Goal: Register for event/course

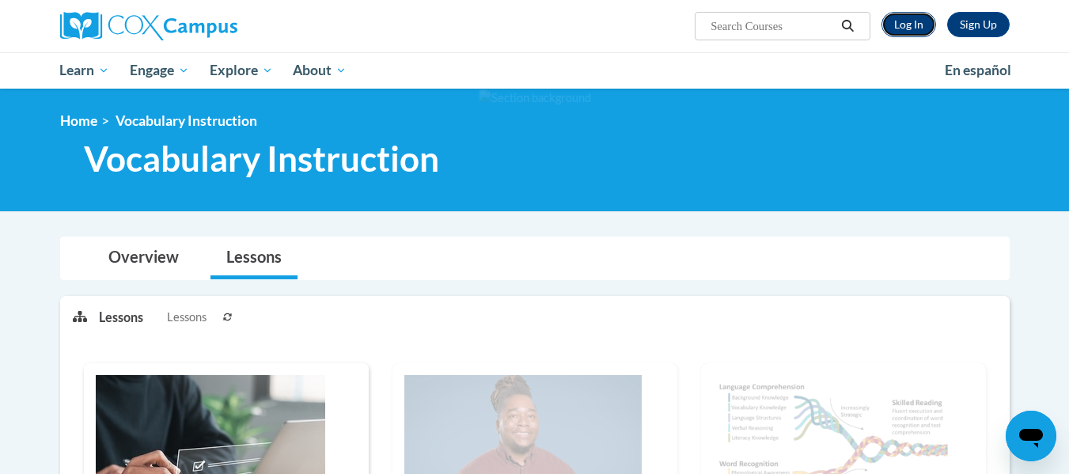
click at [920, 17] on link "Log In" at bounding box center [909, 24] width 55 height 25
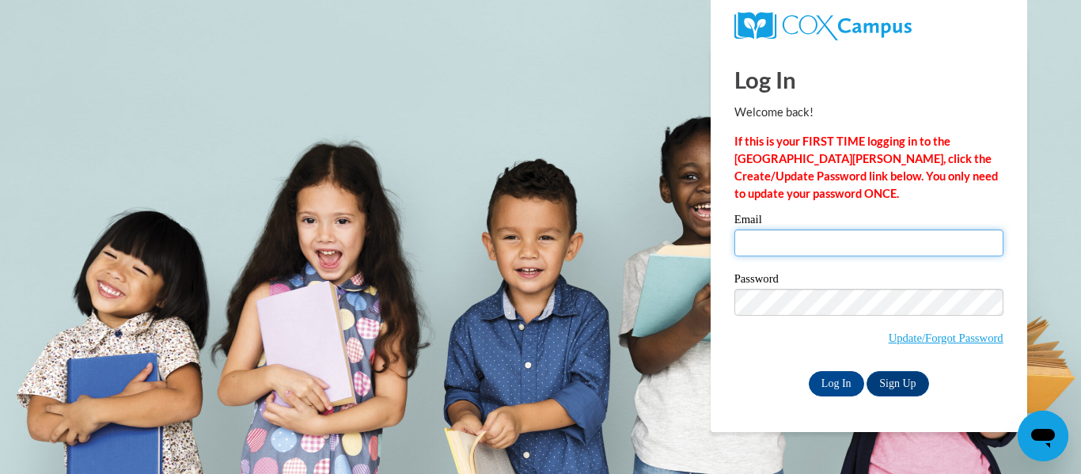
type input "legkr01@wwusd.org"
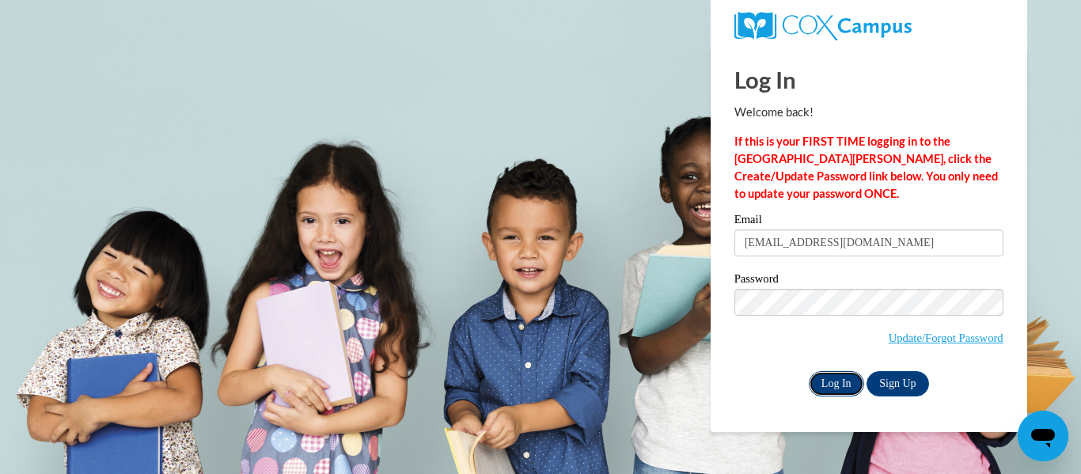
click at [836, 382] on input "Log In" at bounding box center [836, 383] width 55 height 25
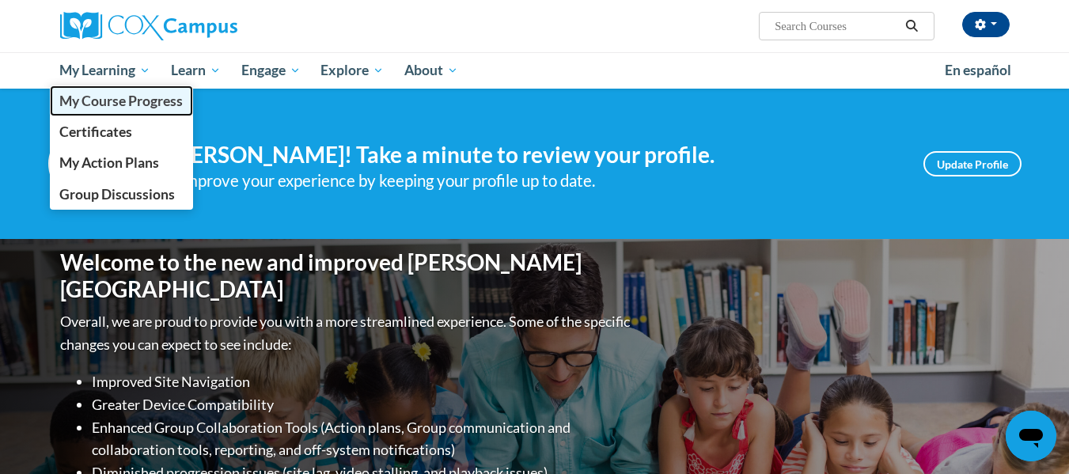
click at [122, 104] on span "My Course Progress" at bounding box center [120, 101] width 123 height 17
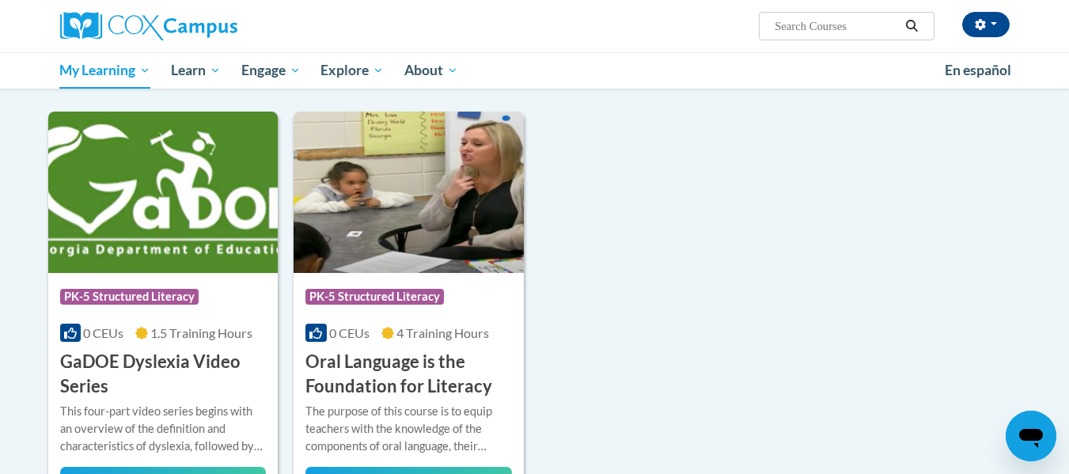
scroll to position [1010, 0]
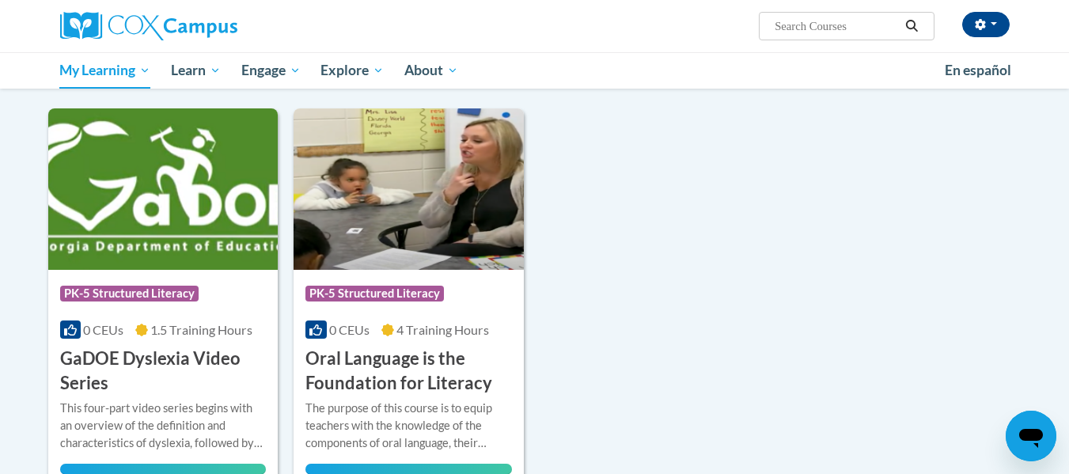
click at [818, 22] on input "Search..." at bounding box center [836, 26] width 127 height 19
type input "teaching writing k-3"
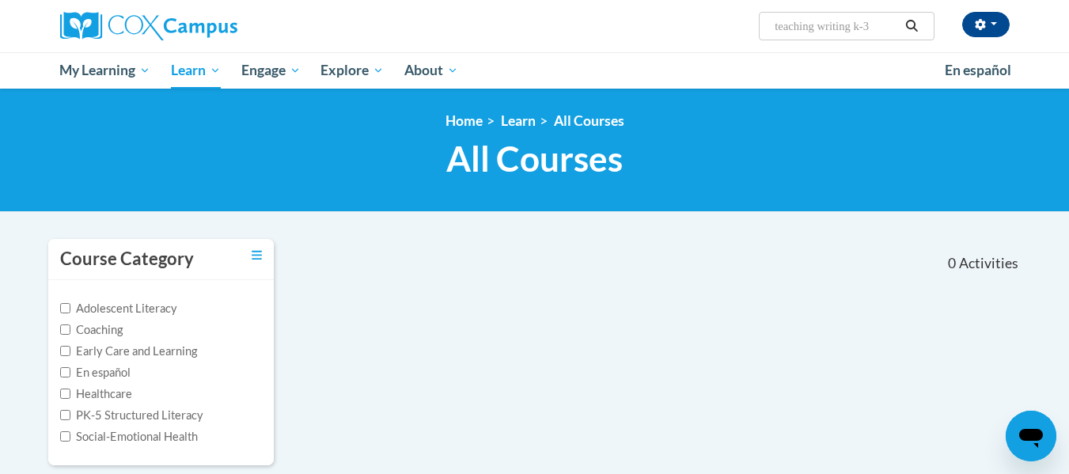
click at [882, 25] on input "teaching writing k-3" at bounding box center [836, 26] width 127 height 19
type input "writing"
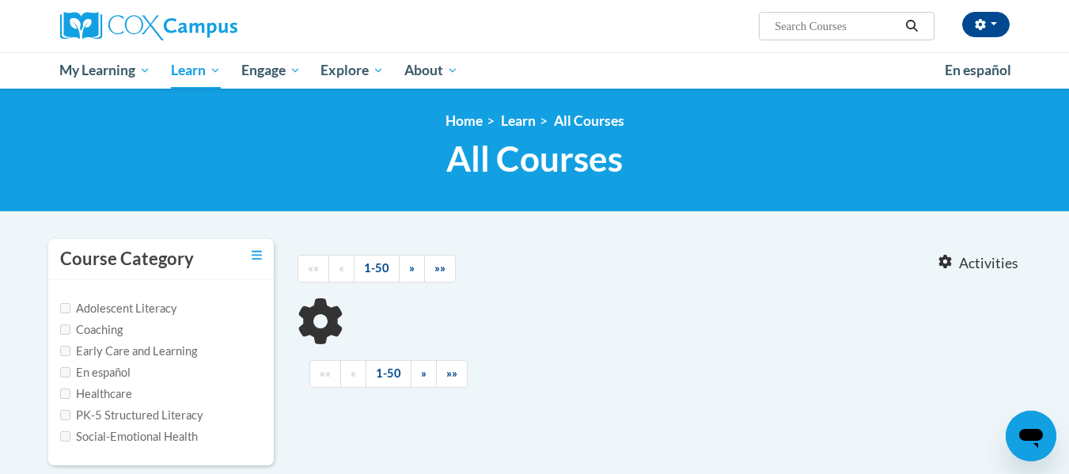
type input "writing"
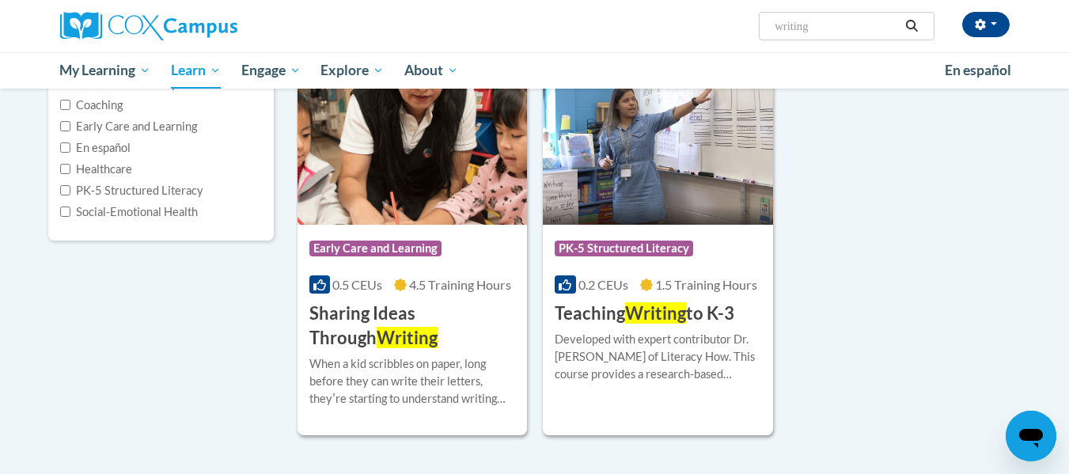
scroll to position [226, 0]
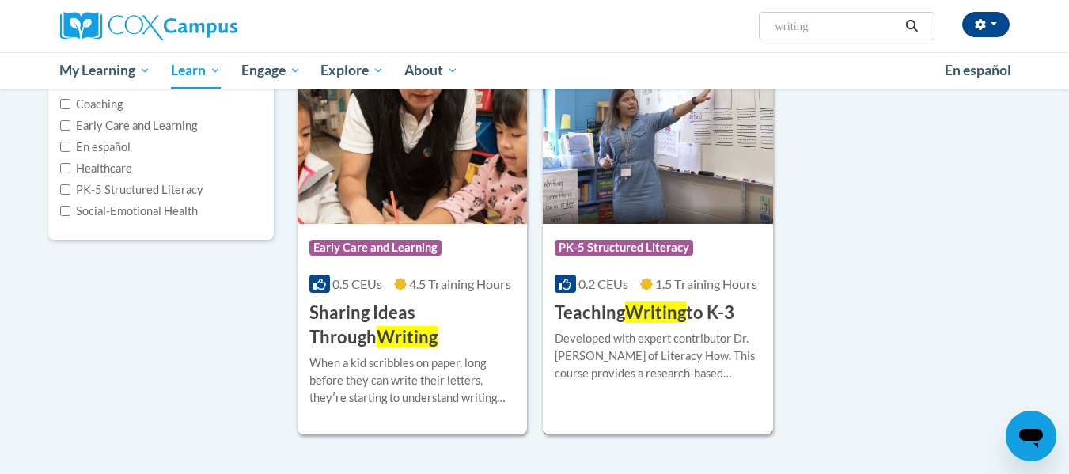
click at [608, 307] on h3 "Teaching Writing to K-3" at bounding box center [645, 313] width 180 height 25
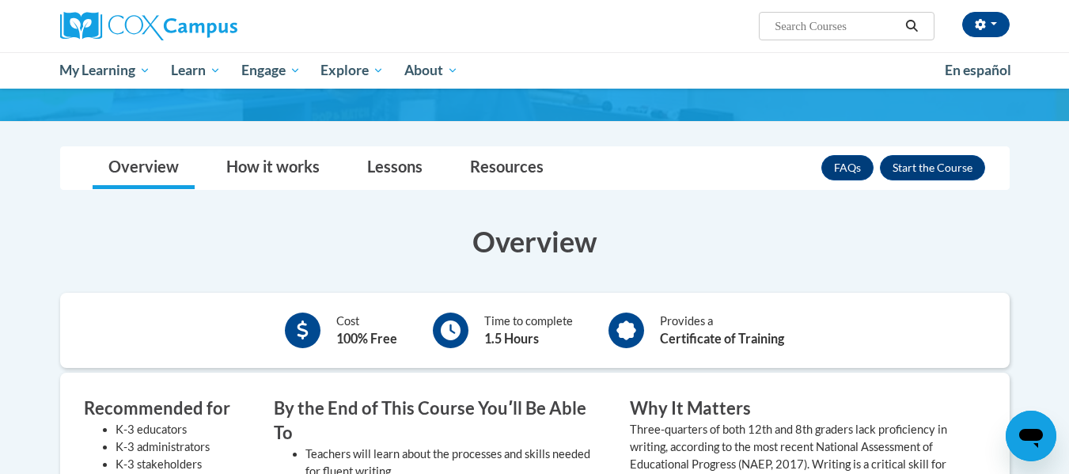
scroll to position [192, 0]
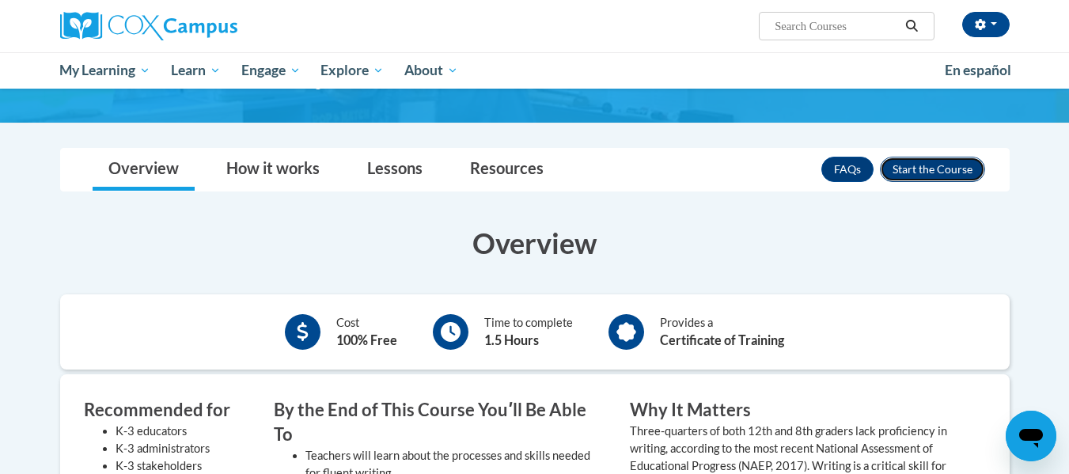
click at [925, 172] on button "Enroll" at bounding box center [932, 169] width 105 height 25
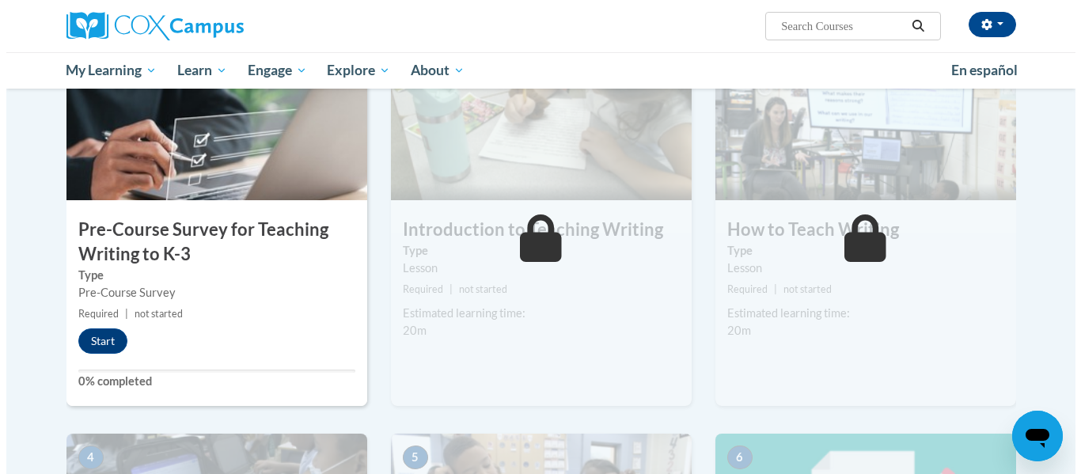
scroll to position [372, 0]
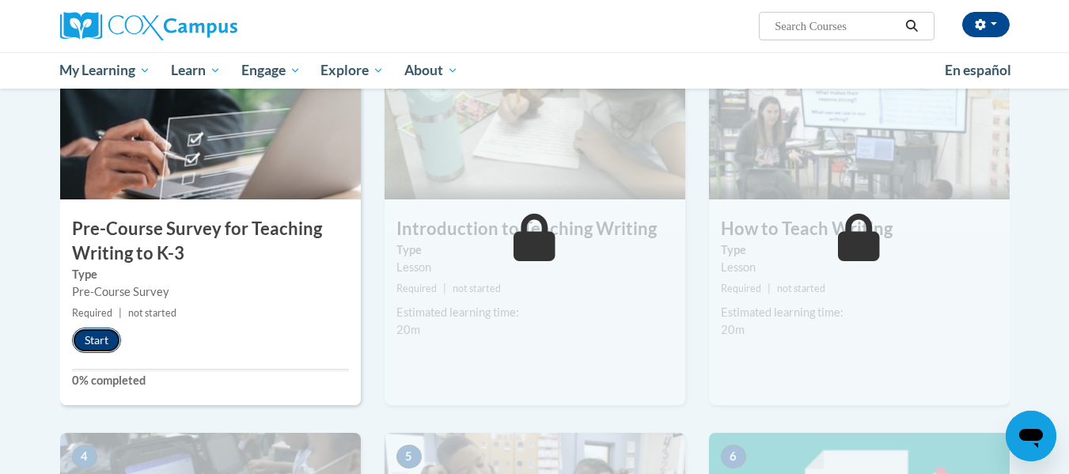
click at [86, 338] on button "Start" at bounding box center [96, 340] width 49 height 25
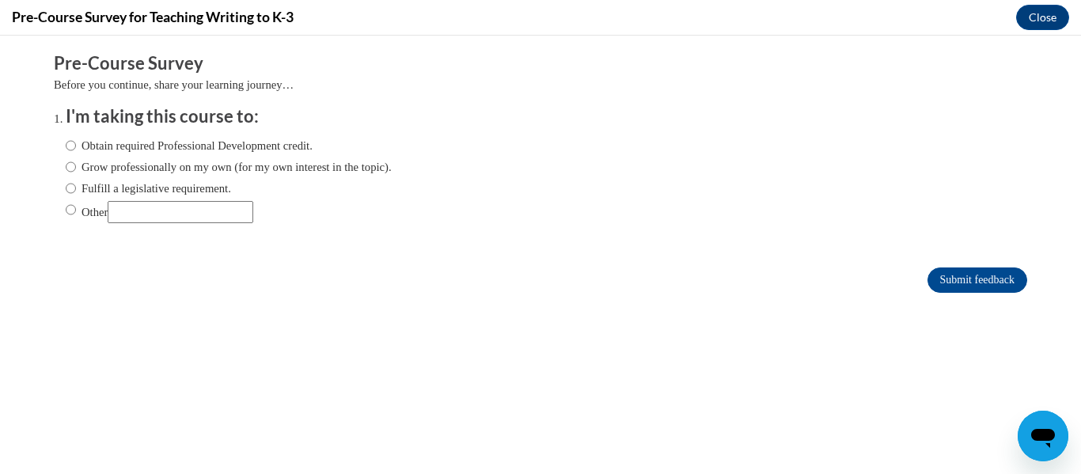
scroll to position [0, 0]
click at [54, 189] on ol "I'm taking this course to: Obtain required Professional Development credit. Gro…" at bounding box center [540, 175] width 973 height 143
click at [66, 189] on input "Fulfill a legislative requirement." at bounding box center [71, 188] width 10 height 17
radio input "true"
click at [957, 284] on input "Submit feedback" at bounding box center [977, 279] width 100 height 25
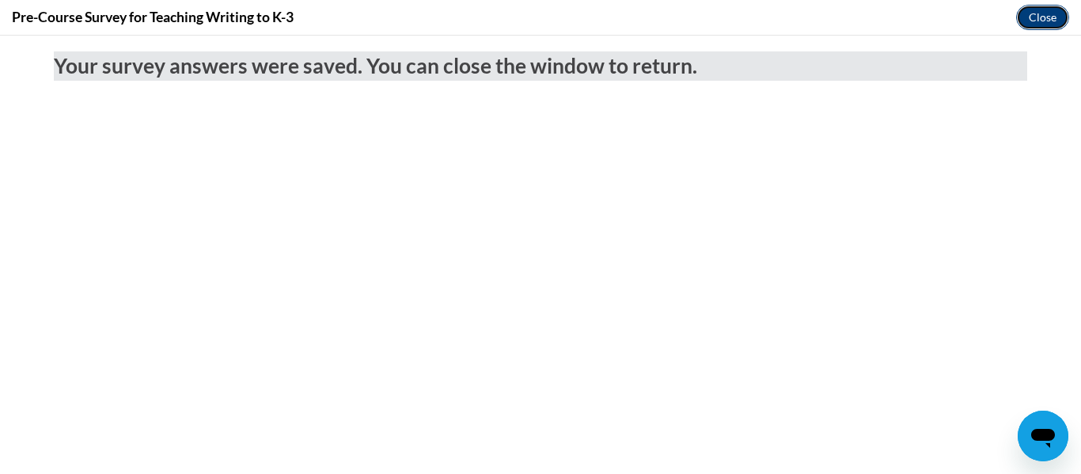
click at [1045, 12] on button "Close" at bounding box center [1042, 17] width 53 height 25
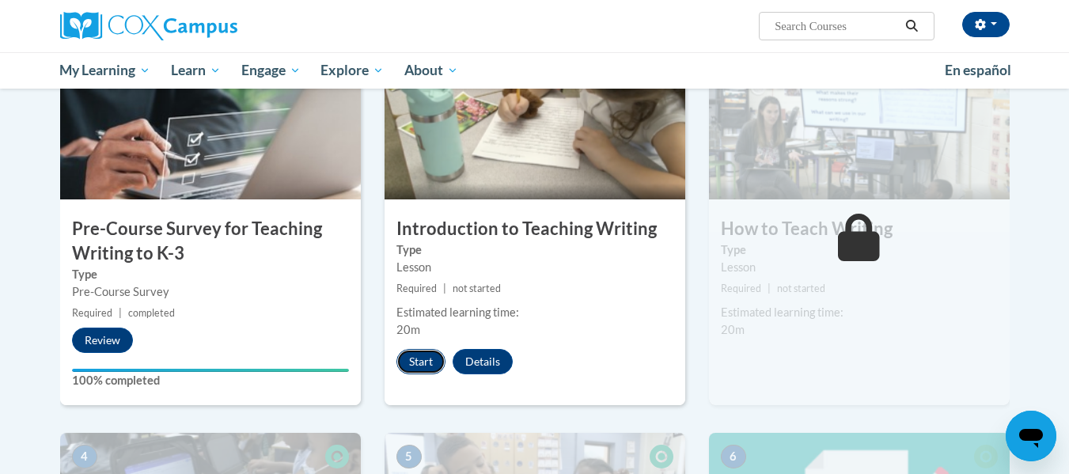
click at [422, 363] on button "Start" at bounding box center [420, 361] width 49 height 25
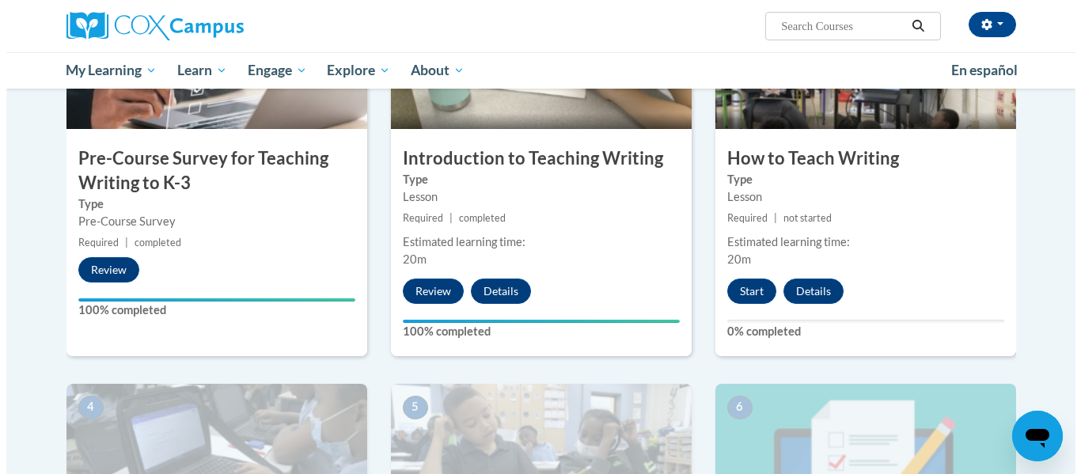
scroll to position [454, 0]
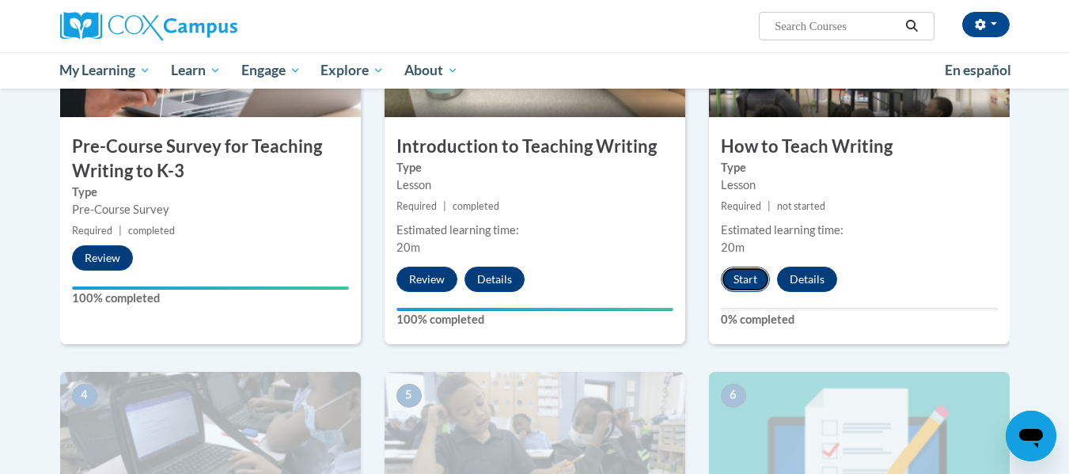
click at [752, 279] on button "Start" at bounding box center [745, 279] width 49 height 25
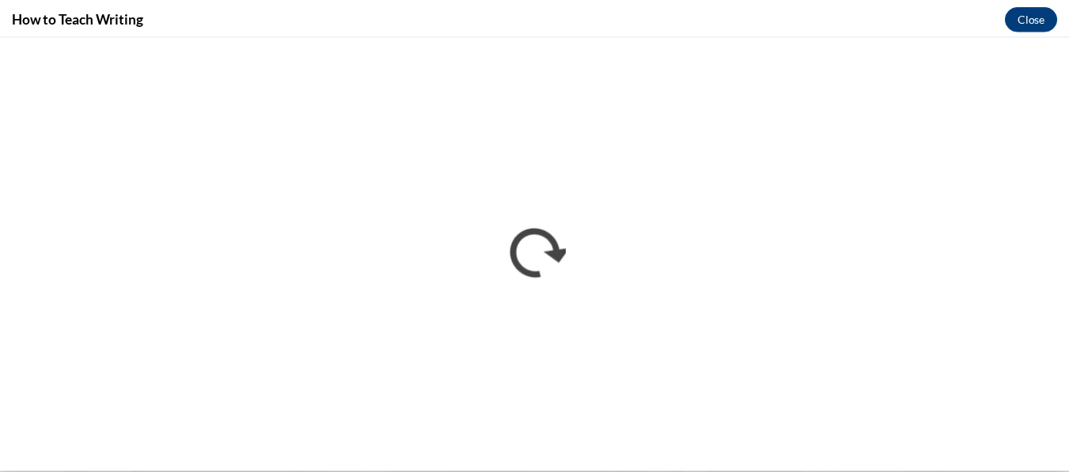
scroll to position [0, 0]
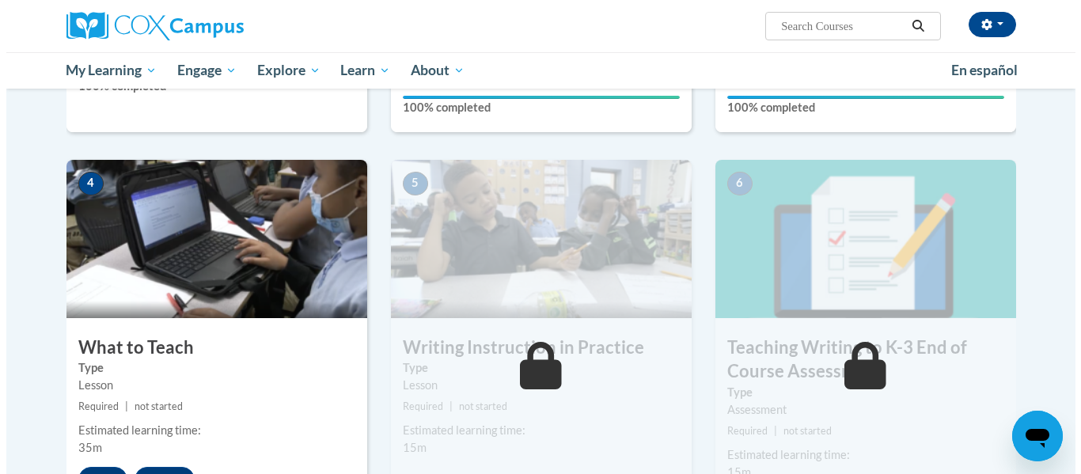
scroll to position [802, 0]
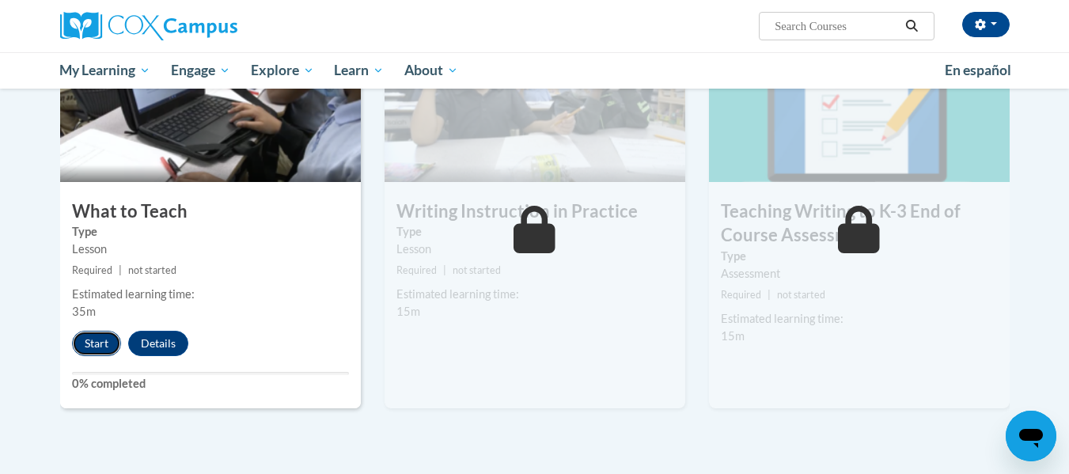
click at [85, 337] on button "Start" at bounding box center [96, 343] width 49 height 25
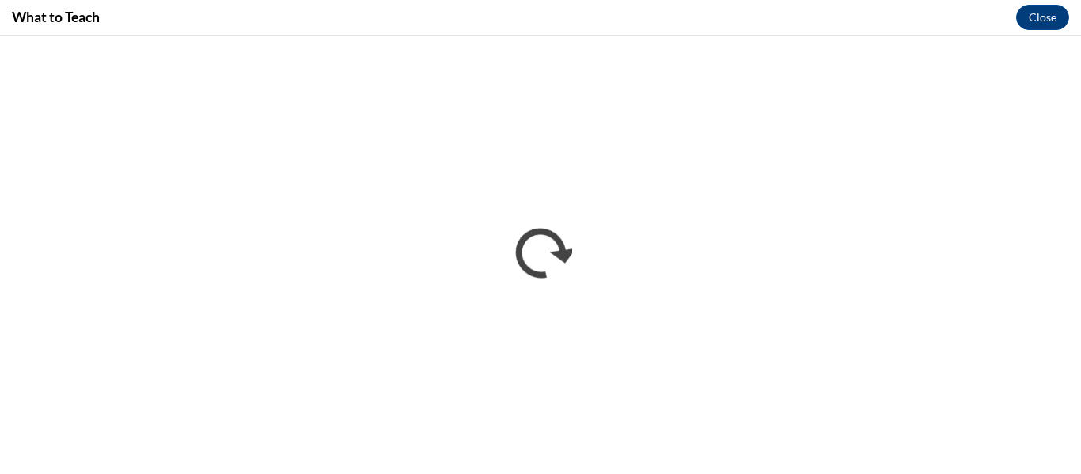
scroll to position [0, 0]
